Goal: Information Seeking & Learning: Learn about a topic

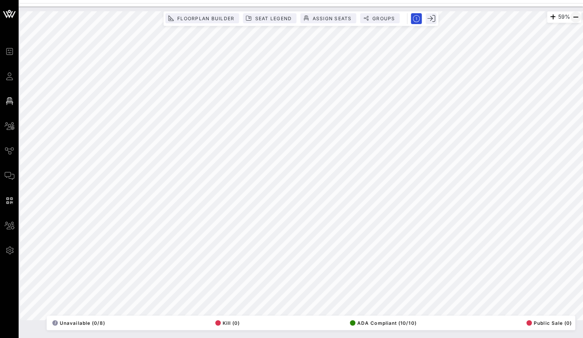
click at [576, 16] on icon "button" at bounding box center [575, 16] width 9 height 9
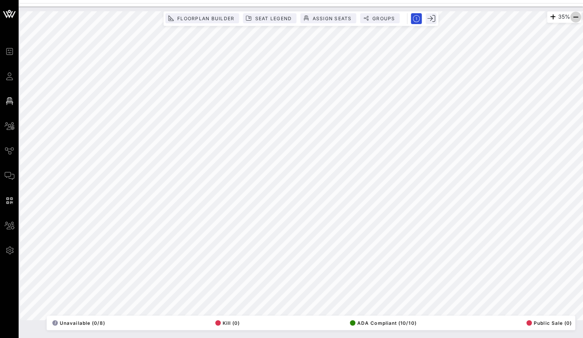
click at [576, 16] on icon "button" at bounding box center [575, 16] width 9 height 9
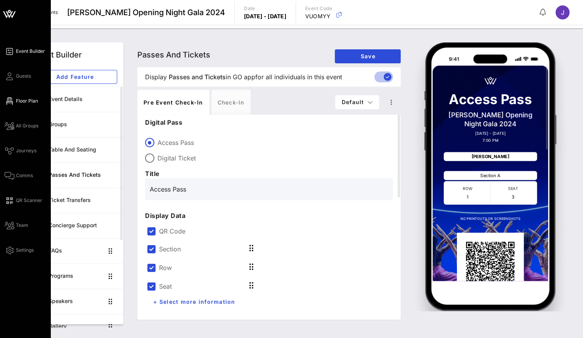
click at [7, 101] on icon at bounding box center [10, 101] width 10 height 1
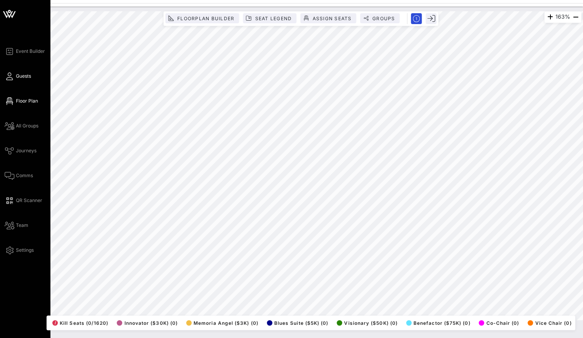
click at [11, 76] on icon at bounding box center [10, 76] width 10 height 1
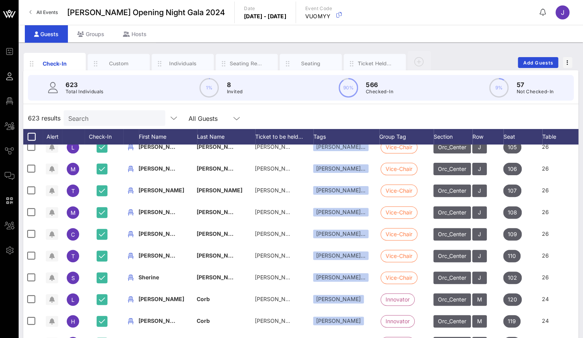
scroll to position [0, 0]
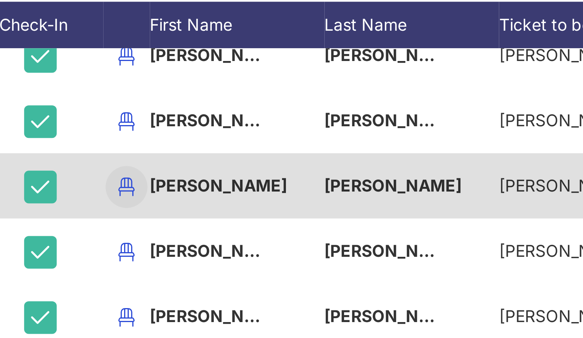
click at [126, 186] on icon "button" at bounding box center [130, 190] width 9 height 9
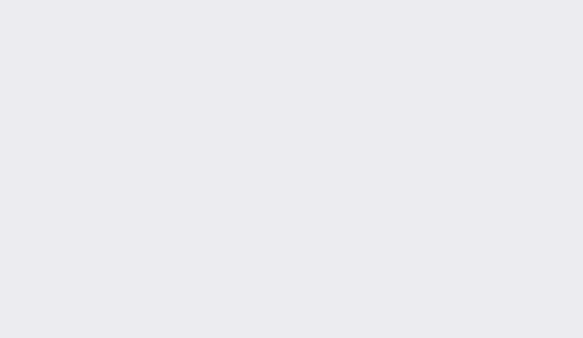
scroll to position [272, 0]
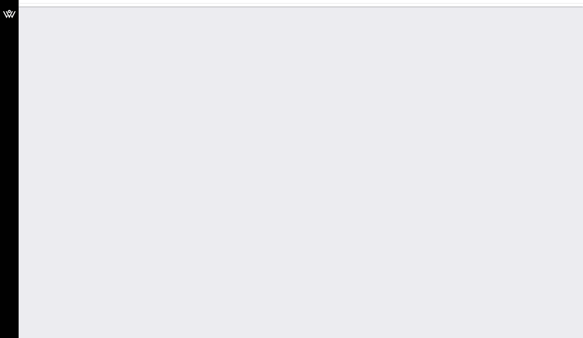
click at [13, 11] on icon at bounding box center [9, 14] width 19 height 19
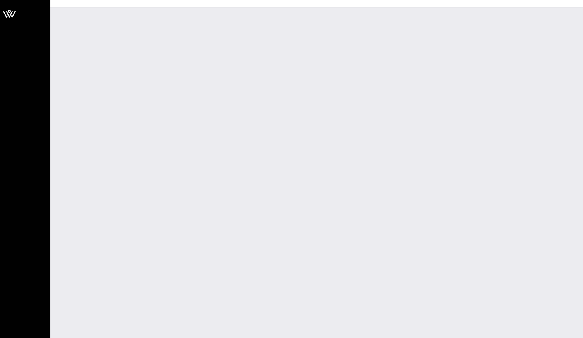
click at [8, 14] on icon at bounding box center [9, 14] width 7 height 7
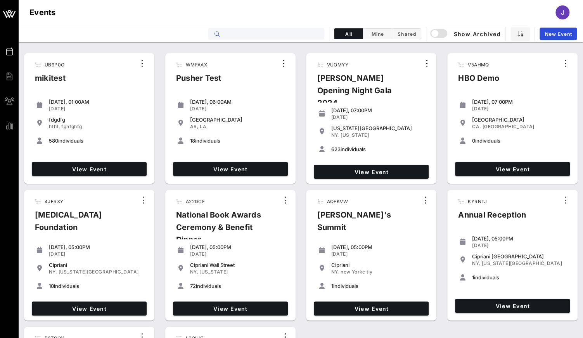
click at [251, 33] on input "text" at bounding box center [272, 34] width 96 height 10
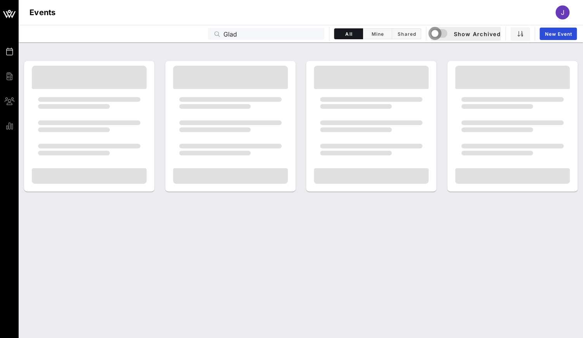
drag, startPoint x: 257, startPoint y: 31, endPoint x: 439, endPoint y: 36, distance: 182.5
click at [439, 36] on div "button" at bounding box center [435, 33] width 11 height 11
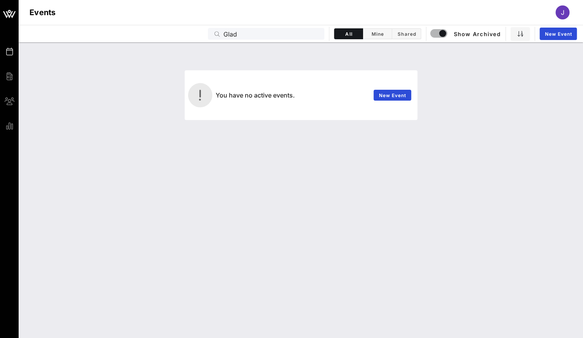
click at [234, 36] on input "Glad" at bounding box center [272, 34] width 96 height 10
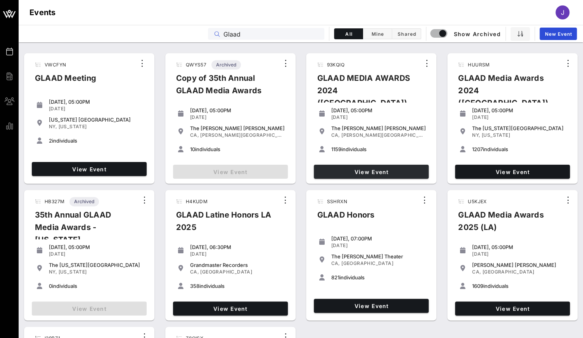
type input "Glaad"
click at [411, 171] on span "View Event" at bounding box center [371, 171] width 109 height 7
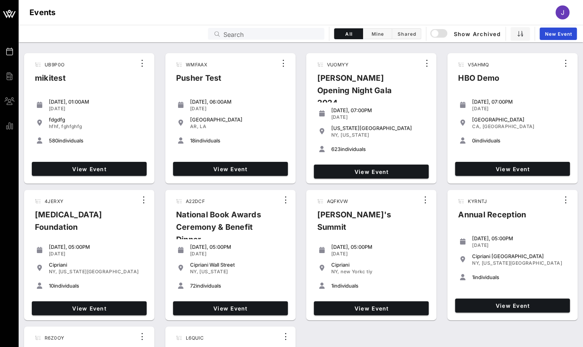
click at [293, 33] on input "Search" at bounding box center [272, 34] width 96 height 10
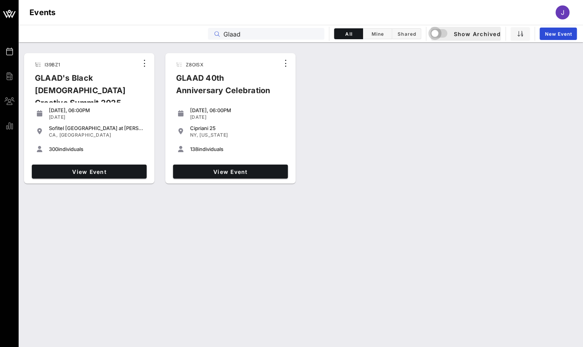
type input "Glaad"
click at [371, 33] on div "button" at bounding box center [435, 33] width 11 height 11
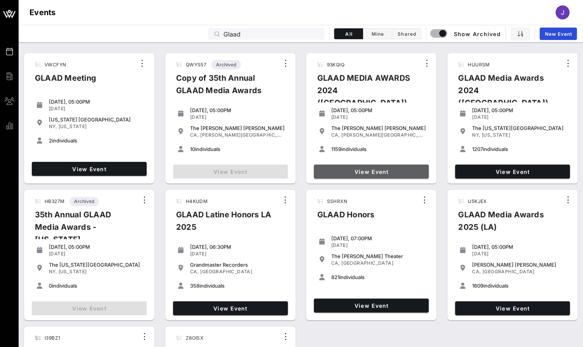
click at [371, 170] on span "View Event" at bounding box center [371, 171] width 109 height 7
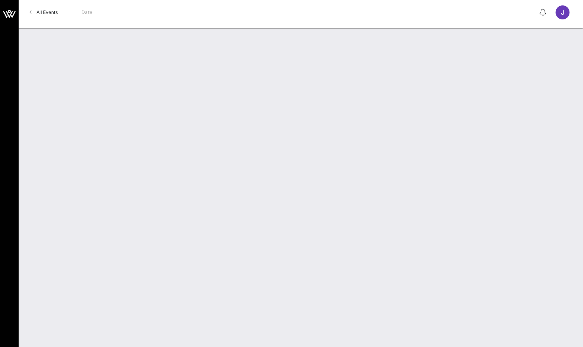
click at [55, 12] on span "All Events" at bounding box center [46, 12] width 21 height 6
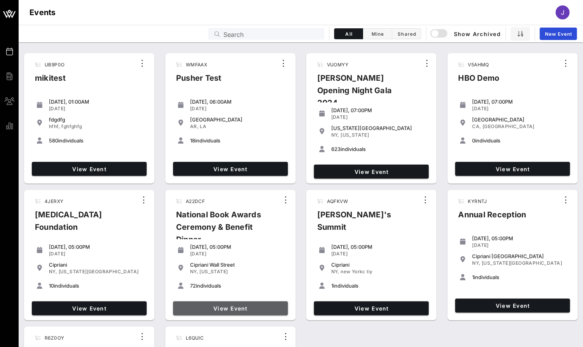
click at [238, 305] on span "View Event" at bounding box center [230, 308] width 109 height 7
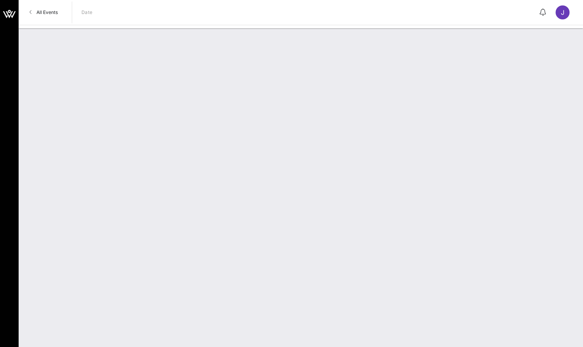
click at [54, 14] on span "All Events" at bounding box center [46, 12] width 21 height 6
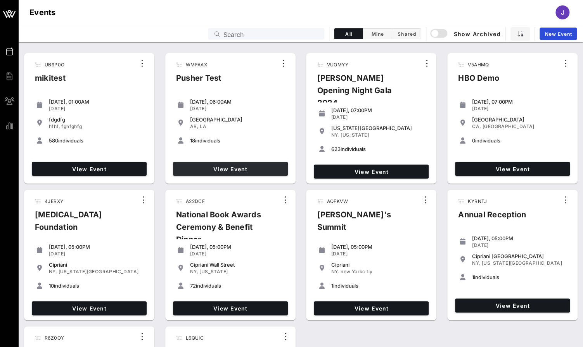
click at [218, 170] on span "View Event" at bounding box center [230, 169] width 109 height 7
